Goal: Task Accomplishment & Management: Manage account settings

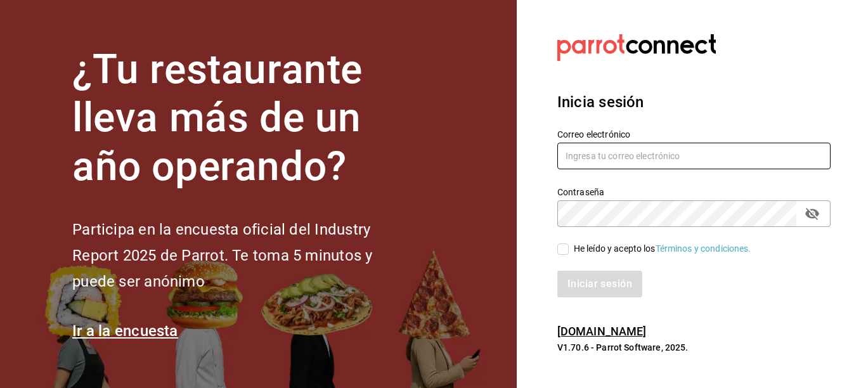
type input "[EMAIL_ADDRESS][DOMAIN_NAME]"
click at [569, 247] on span "He leído y acepto los Términos y condiciones." at bounding box center [659, 248] width 183 height 13
click at [568, 247] on input "He leído y acepto los Términos y condiciones." at bounding box center [562, 248] width 11 height 11
checkbox input "true"
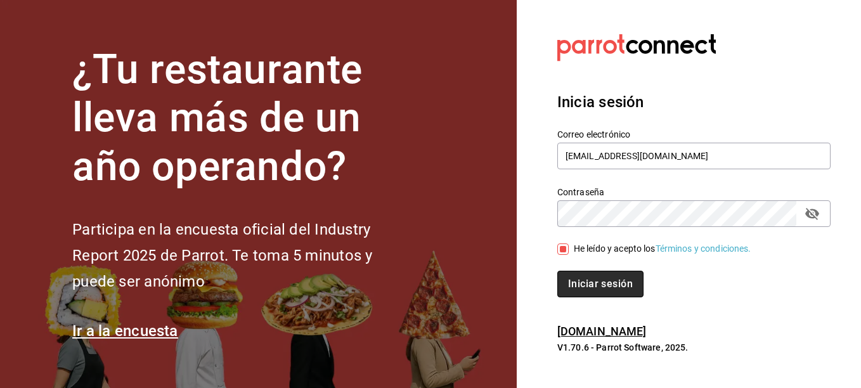
click at [568, 274] on button "Iniciar sesión" at bounding box center [600, 284] width 86 height 27
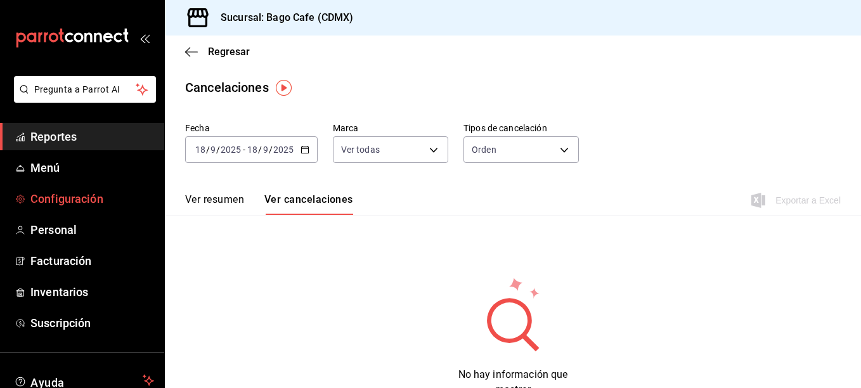
click at [68, 197] on span "Configuración" at bounding box center [92, 198] width 124 height 17
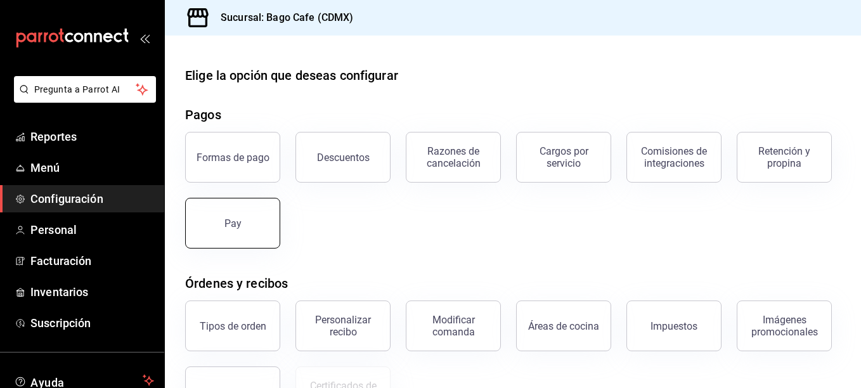
drag, startPoint x: 350, startPoint y: 230, endPoint x: 360, endPoint y: 231, distance: 9.6
click at [280, 229] on button "Pay" at bounding box center [232, 223] width 95 height 51
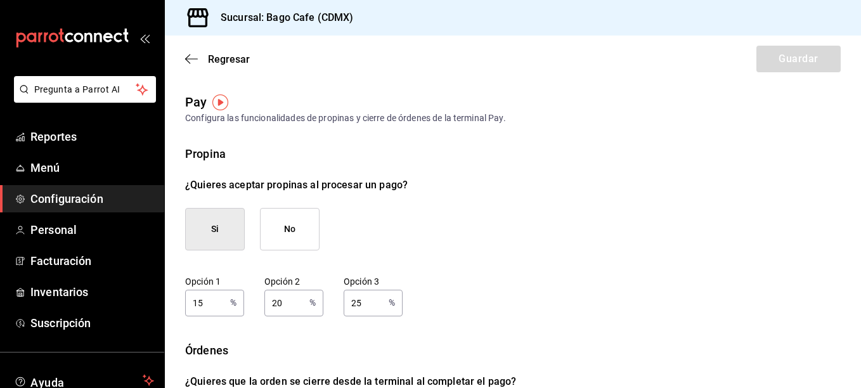
click at [79, 195] on span "Configuración" at bounding box center [92, 198] width 124 height 17
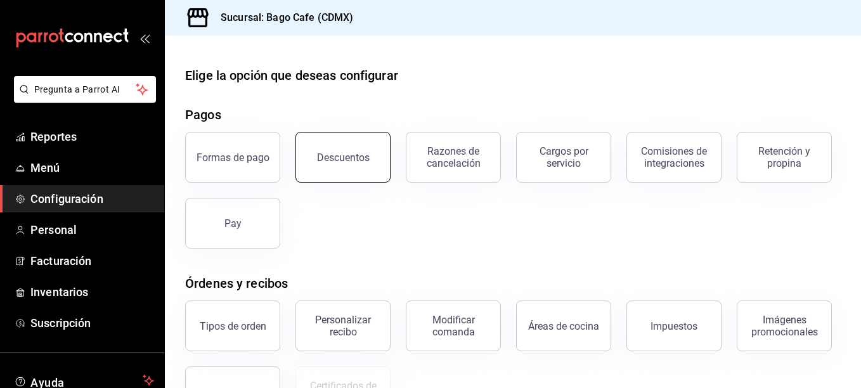
click at [328, 144] on button "Descuentos" at bounding box center [342, 157] width 95 height 51
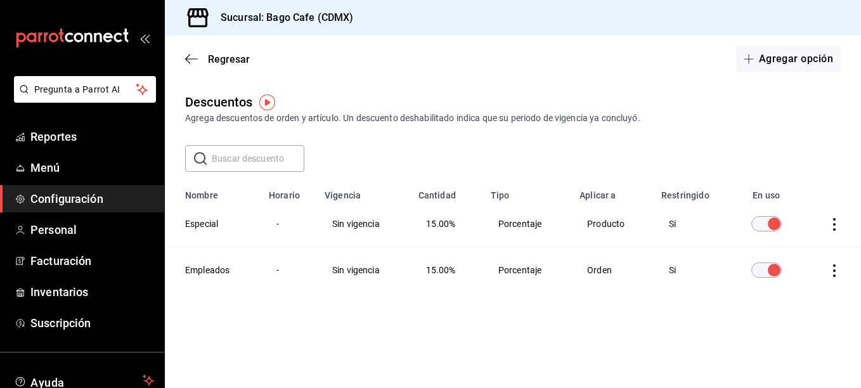
click at [58, 192] on span "Configuración" at bounding box center [92, 198] width 124 height 17
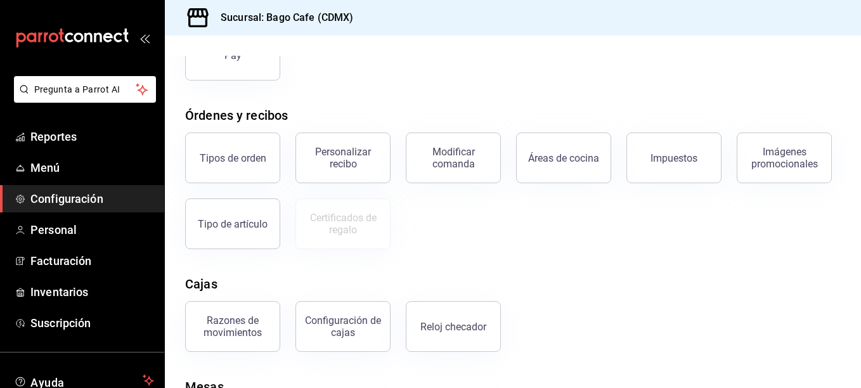
scroll to position [190, 0]
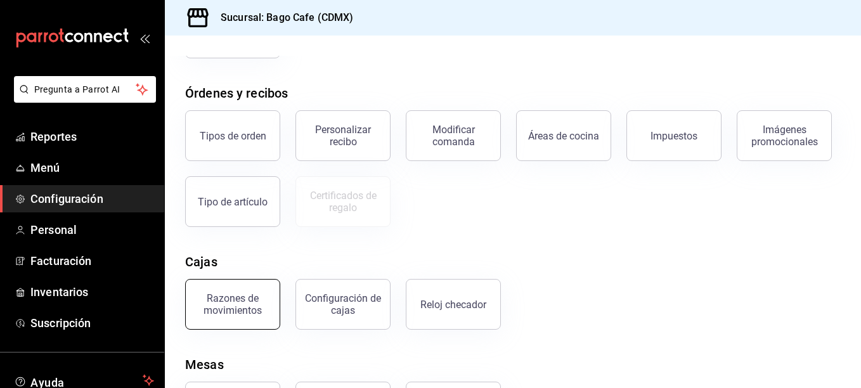
click at [259, 289] on button "Razones de movimientos" at bounding box center [232, 304] width 95 height 51
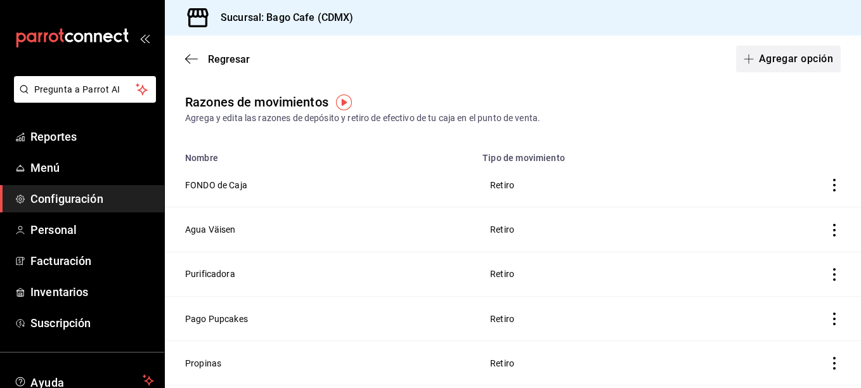
click at [765, 65] on button "Agregar opción" at bounding box center [788, 59] width 105 height 27
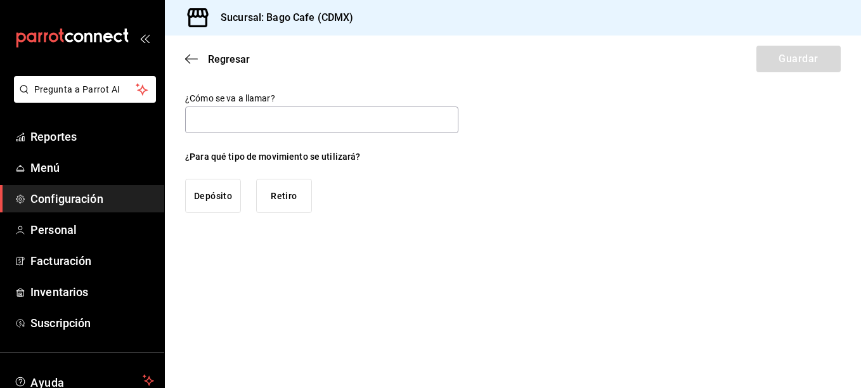
type input "p"
type input "Propinas Efectivo"
click at [308, 247] on main "Regresar Guardar ¿Cómo se va a llamar? Propinas Efectivo ¿Para qué tipo de movi…" at bounding box center [513, 211] width 696 height 352
click at [221, 191] on button "Depósito" at bounding box center [213, 196] width 56 height 34
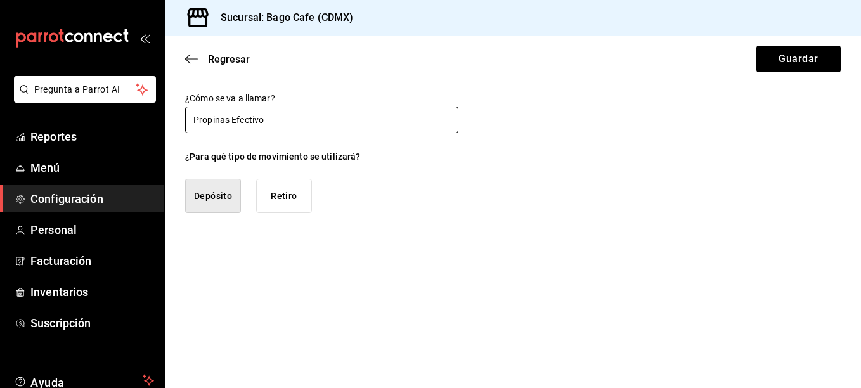
click at [229, 121] on input "Propinas Efectivo" at bounding box center [321, 119] width 273 height 27
click at [477, 190] on div "¿Cómo se va a llamar? Propinas Efectivo ¿Para qué tipo de movimiento se utiliza…" at bounding box center [513, 153] width 696 height 120
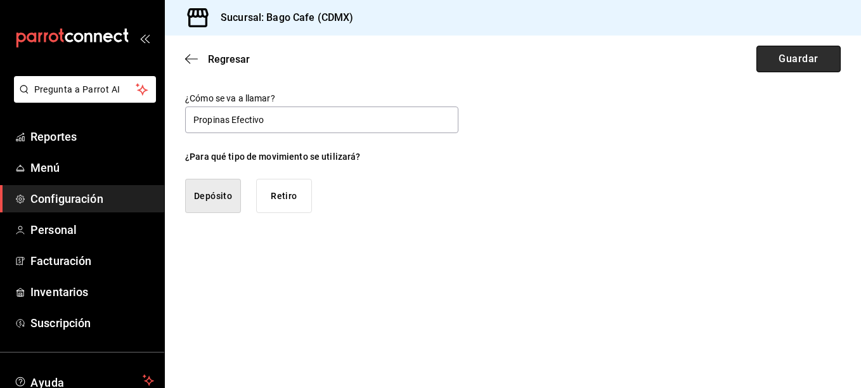
click at [793, 65] on button "Guardar" at bounding box center [798, 59] width 84 height 27
